Goal: Task Accomplishment & Management: Use online tool/utility

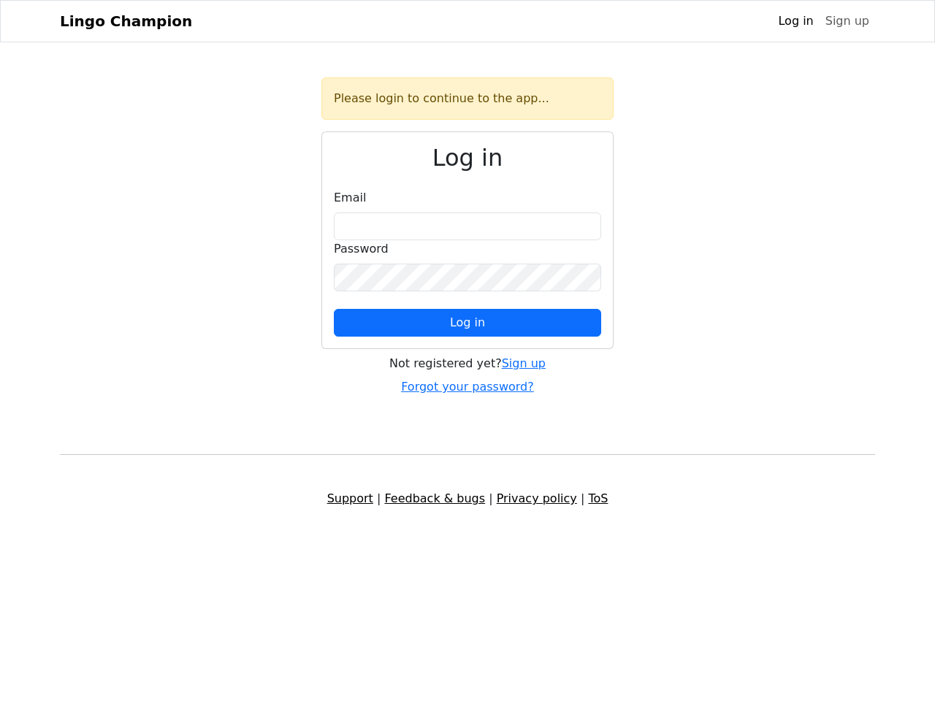
click at [468, 323] on span "Log in" at bounding box center [467, 323] width 35 height 14
